Goal: Find specific page/section: Find specific page/section

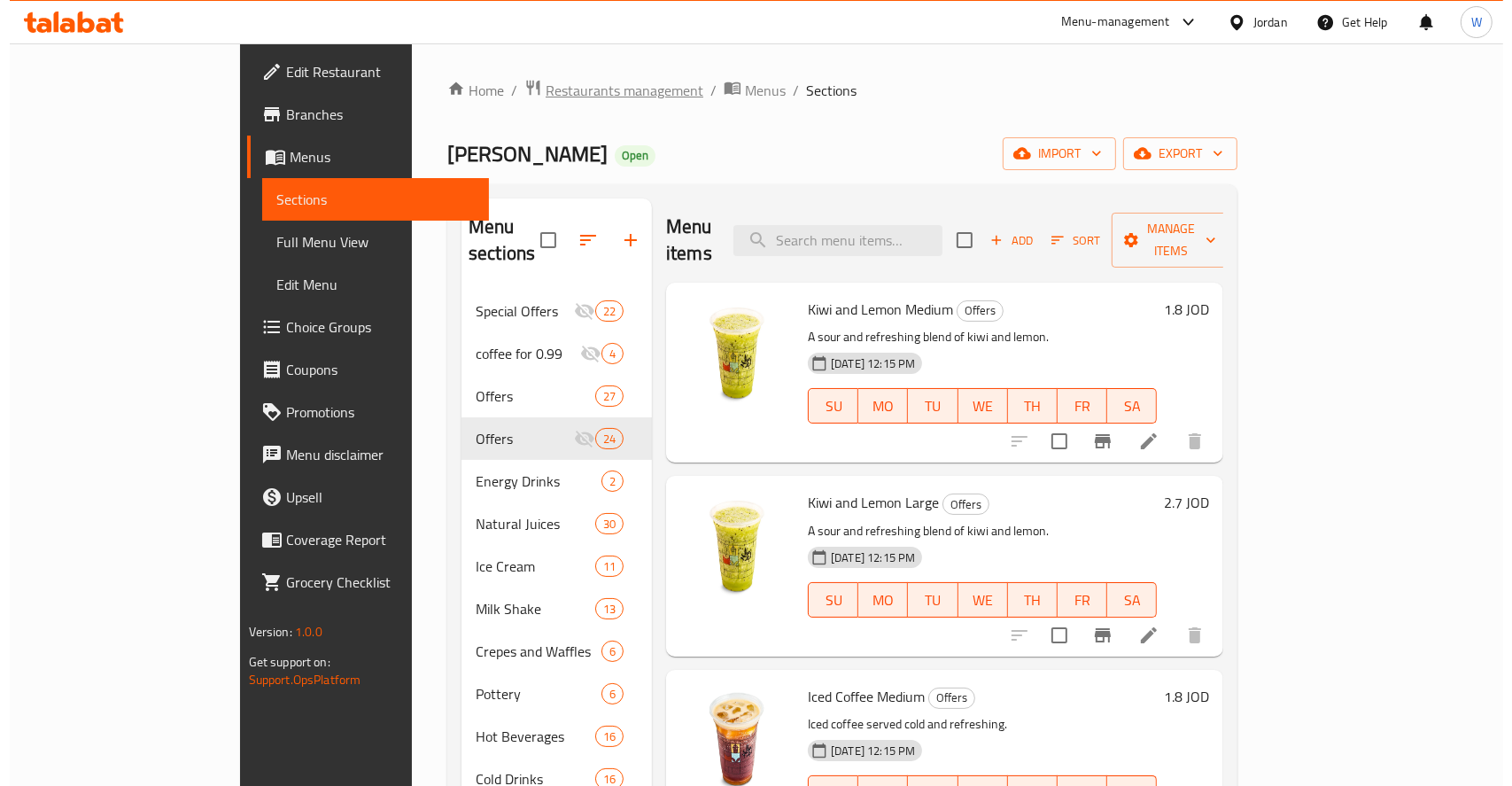
scroll to position [2600, 0]
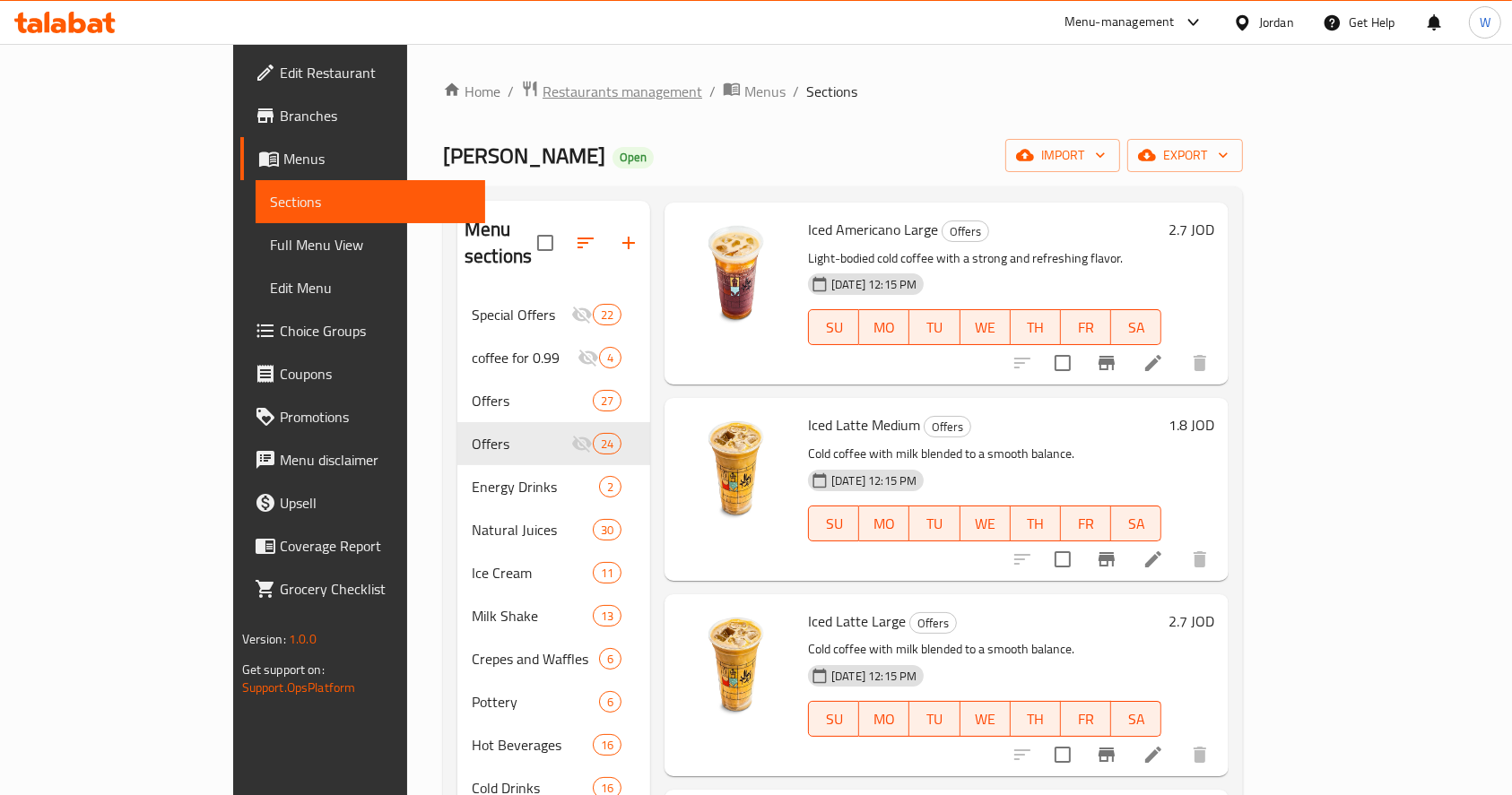
click at [542, 92] on span "Restaurants management" at bounding box center [621, 92] width 159 height 22
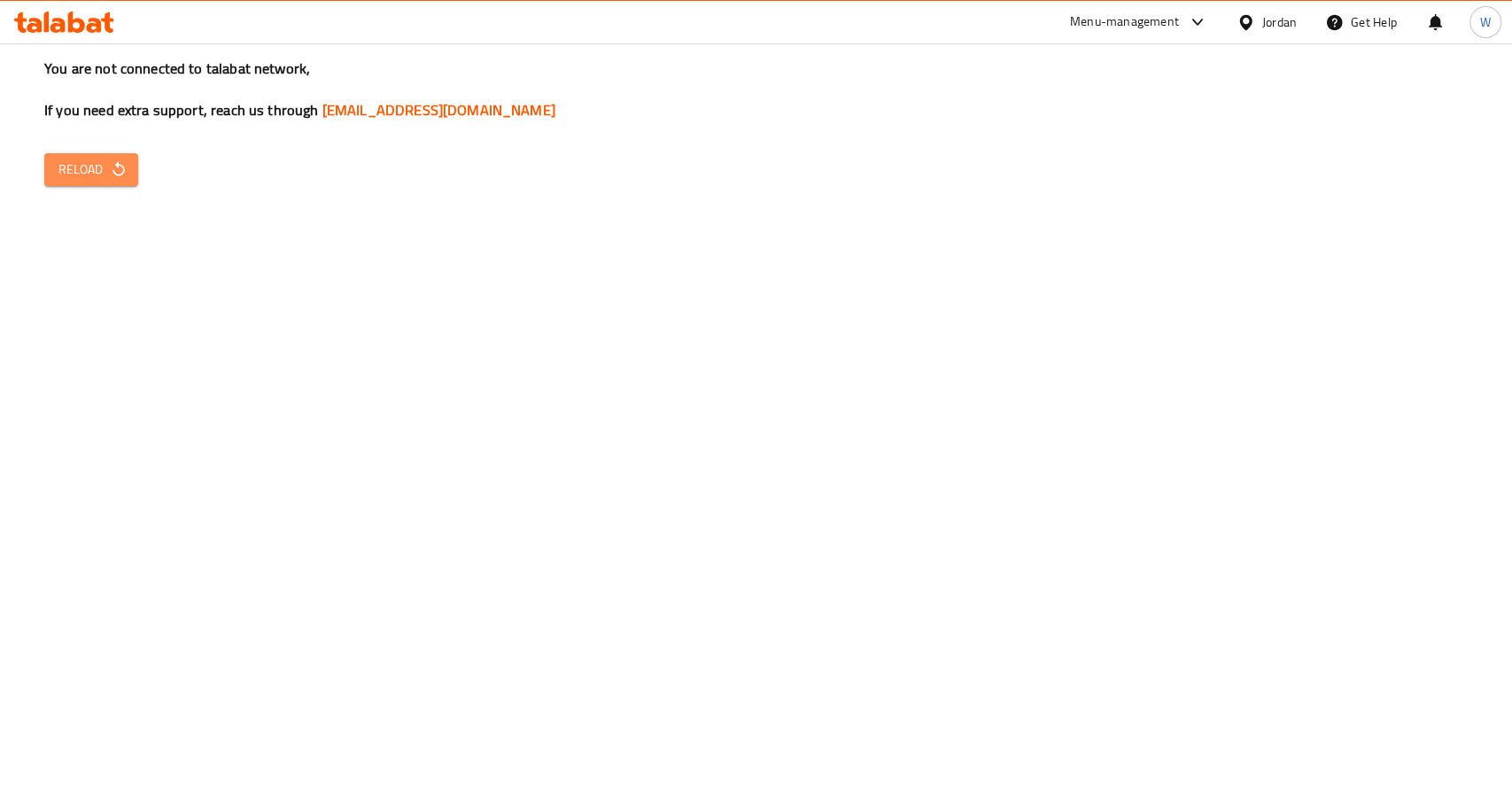
click at [92, 180] on span "Reload" at bounding box center [91, 169] width 66 height 22
click at [96, 180] on span "Reload" at bounding box center [91, 169] width 66 height 22
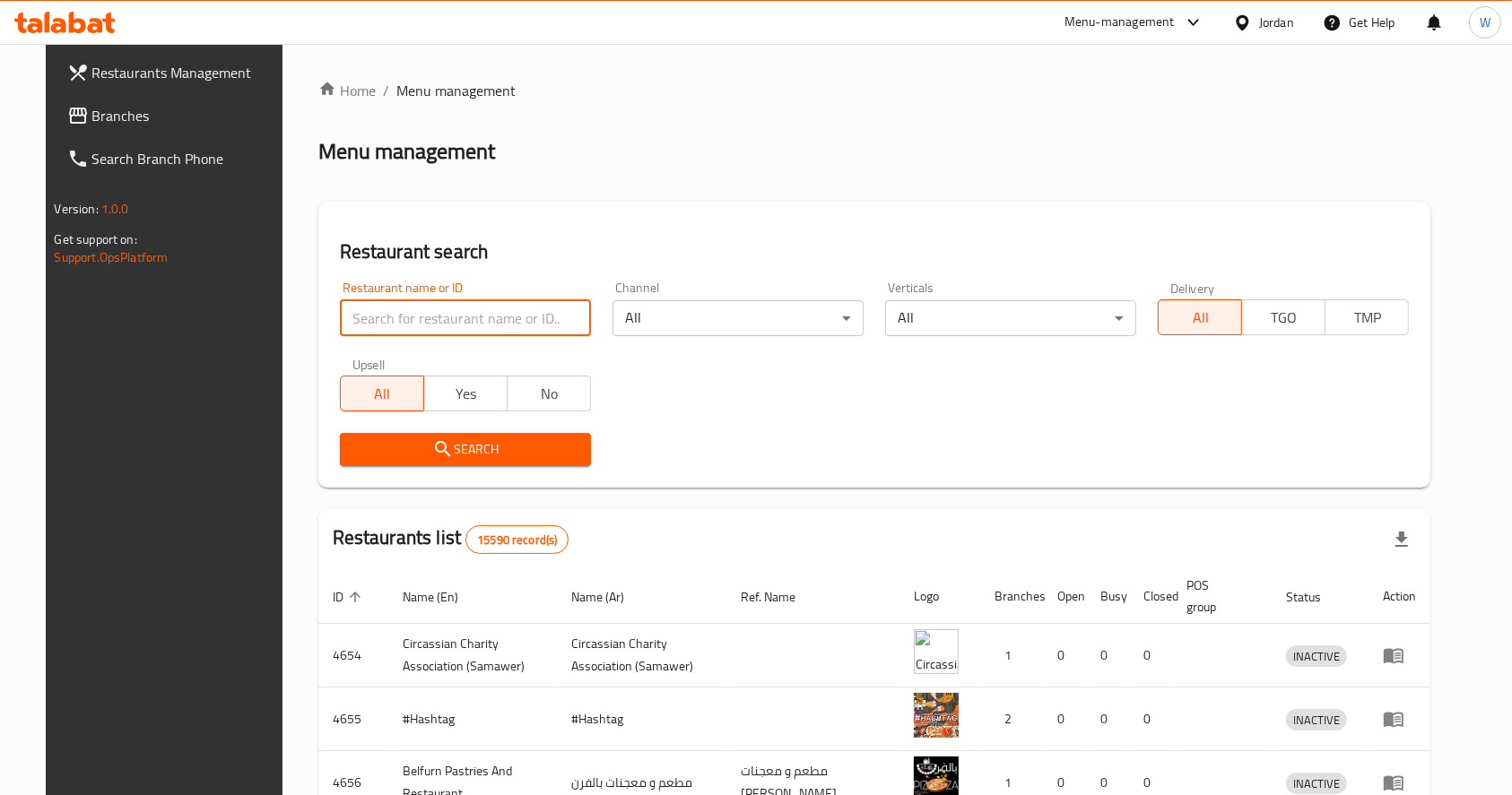
click at [499, 303] on input "search" at bounding box center [465, 319] width 251 height 36
type input "salala"
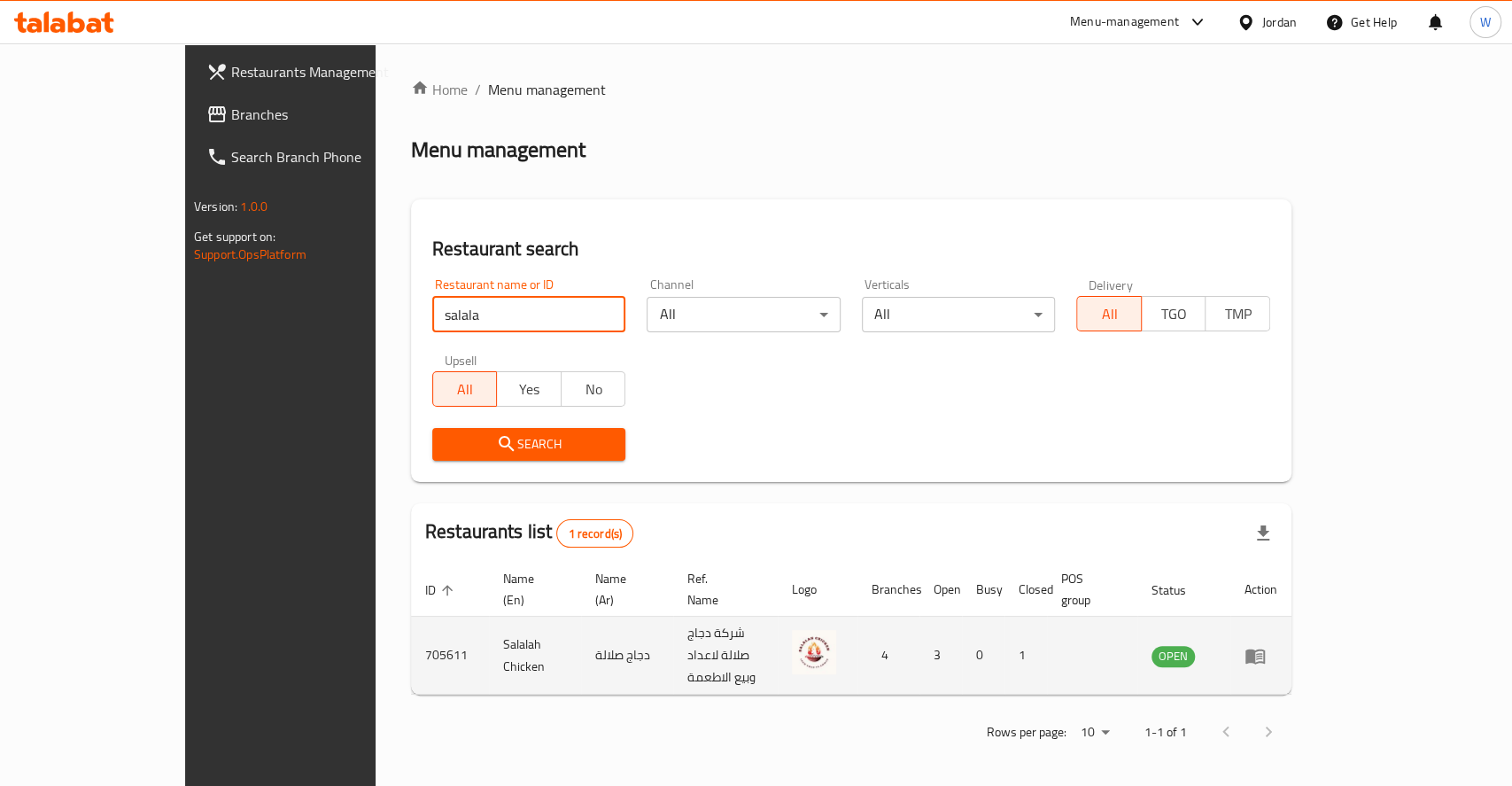
click at [1291, 621] on td "enhanced table" at bounding box center [1261, 656] width 61 height 78
click at [1265, 649] on icon "enhanced table" at bounding box center [1255, 657] width 20 height 15
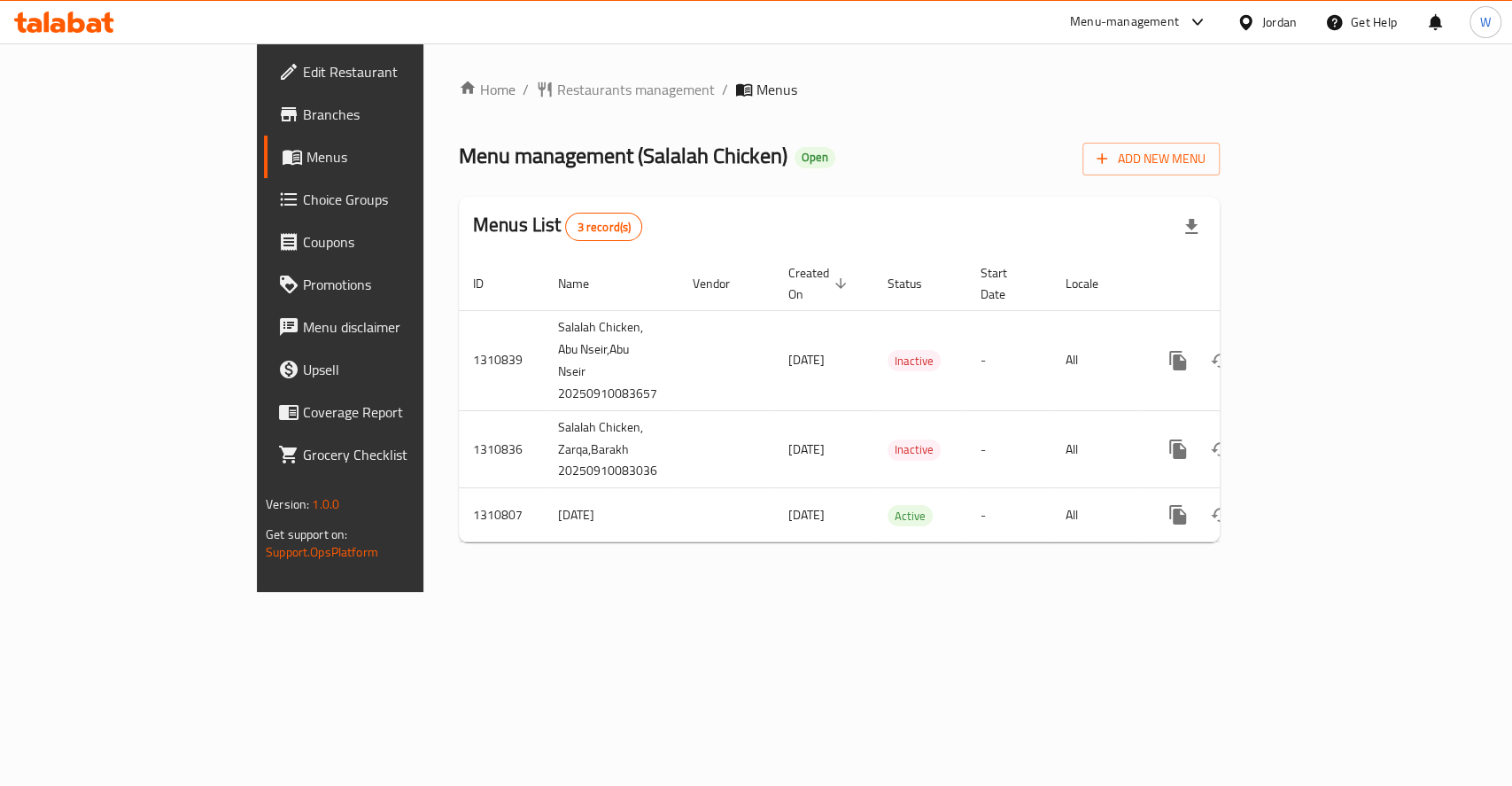
click at [264, 101] on link "Branches" at bounding box center [387, 114] width 245 height 42
